Goal: Information Seeking & Learning: Stay updated

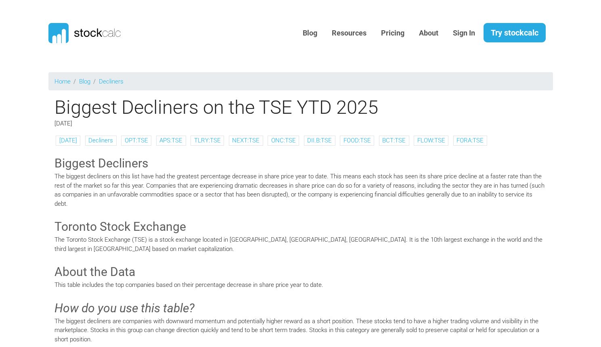
scroll to position [797, 0]
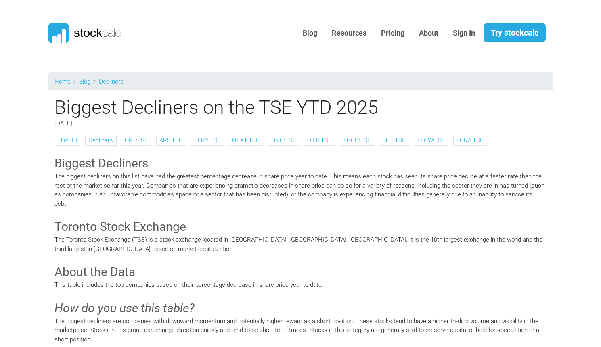
scroll to position [797, 0]
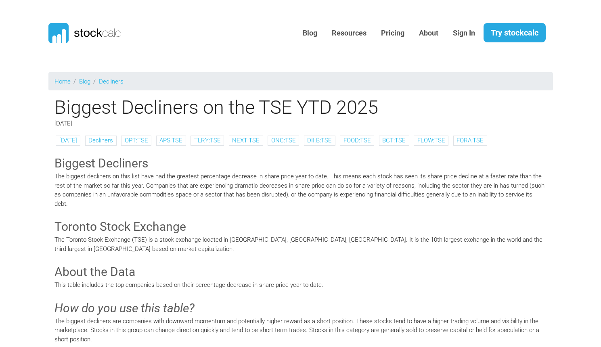
scroll to position [797, 0]
